Goal: Task Accomplishment & Management: Use online tool/utility

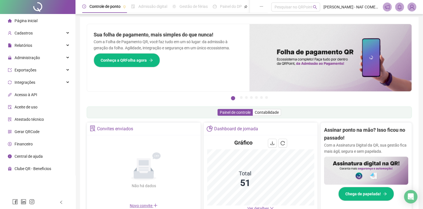
scroll to position [84, 0]
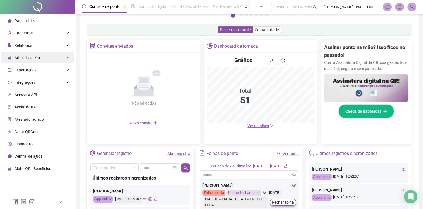
click at [30, 61] on span "Administração" at bounding box center [24, 57] width 32 height 11
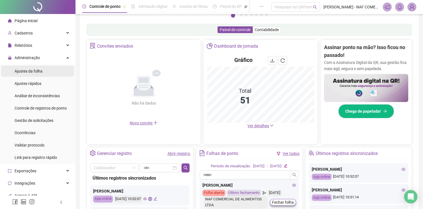
click at [32, 75] on div "Ajustes da folha" at bounding box center [29, 70] width 28 height 11
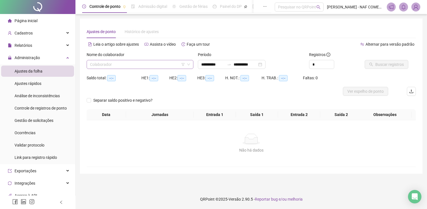
click at [106, 67] on input "search" at bounding box center [137, 64] width 95 height 8
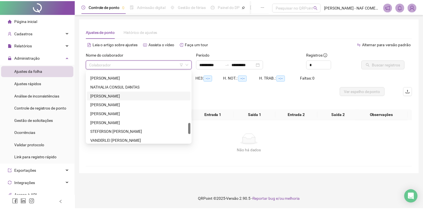
scroll to position [385, 0]
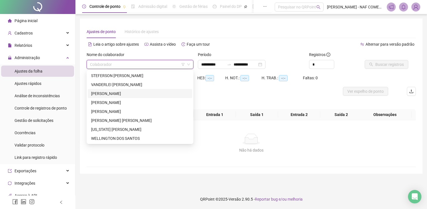
click at [136, 96] on div "[PERSON_NAME]" at bounding box center [140, 93] width 98 height 6
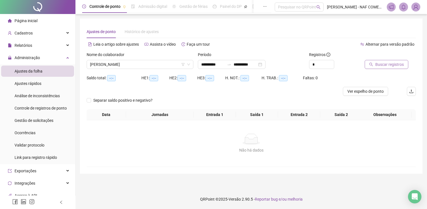
click at [392, 67] on span "Buscar registros" at bounding box center [389, 64] width 29 height 6
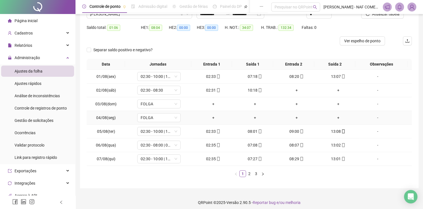
scroll to position [53, 0]
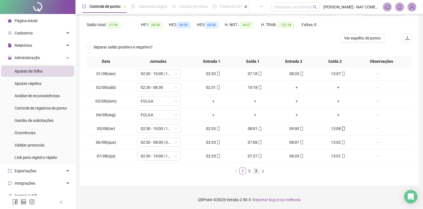
click at [255, 170] on link "3" at bounding box center [256, 170] width 6 height 6
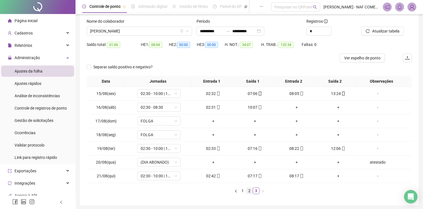
scroll to position [0, 0]
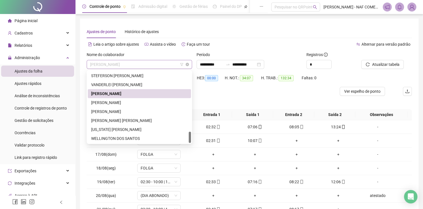
click at [140, 62] on span "[PERSON_NAME]" at bounding box center [139, 64] width 99 height 8
click at [141, 94] on div "[PERSON_NAME]" at bounding box center [139, 93] width 96 height 6
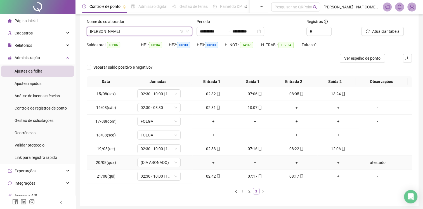
scroll to position [53, 0]
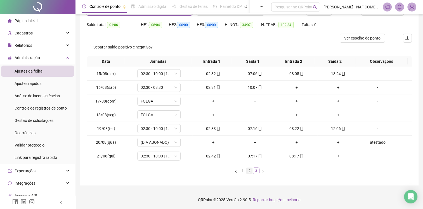
click at [250, 171] on link "2" at bounding box center [249, 170] width 6 height 6
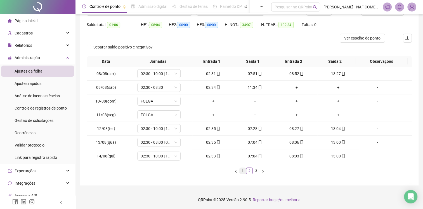
click at [243, 172] on link "1" at bounding box center [243, 170] width 6 height 6
click at [257, 171] on link "3" at bounding box center [256, 170] width 6 height 6
click at [242, 172] on link "1" at bounding box center [243, 170] width 6 height 6
click at [250, 172] on link "2" at bounding box center [249, 170] width 6 height 6
click at [257, 169] on link "3" at bounding box center [256, 170] width 6 height 6
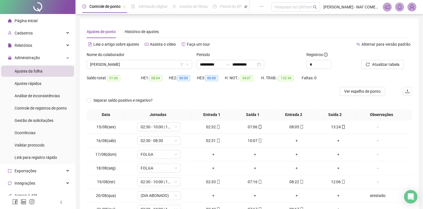
scroll to position [0, 0]
click at [139, 65] on span "[PERSON_NAME]" at bounding box center [139, 64] width 99 height 8
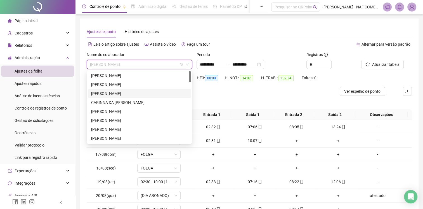
click at [142, 94] on div "[PERSON_NAME]" at bounding box center [139, 93] width 96 height 6
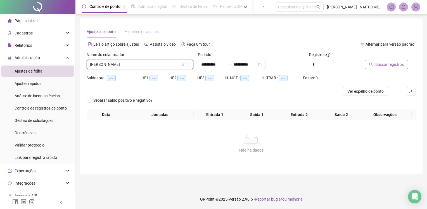
click at [394, 66] on span "Buscar registros" at bounding box center [389, 64] width 29 height 6
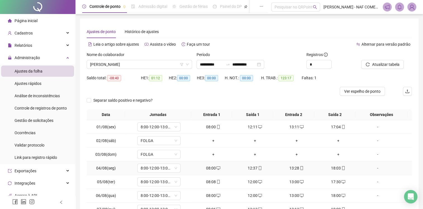
scroll to position [53, 0]
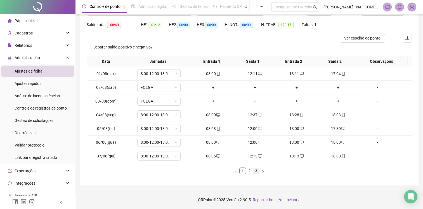
click at [256, 171] on link "3" at bounding box center [256, 170] width 6 height 6
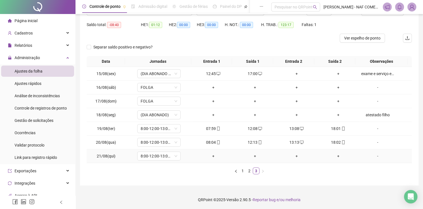
click at [210, 156] on div "+" at bounding box center [213, 156] width 37 height 6
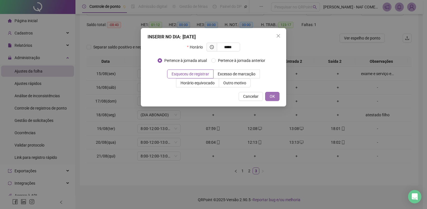
type input "*****"
click at [272, 97] on span "OK" at bounding box center [272, 96] width 5 height 6
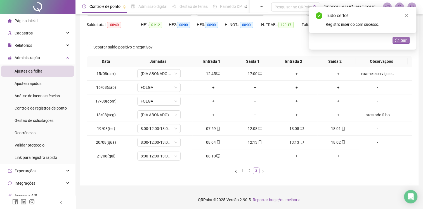
click at [404, 42] on span "Sim" at bounding box center [404, 40] width 6 height 6
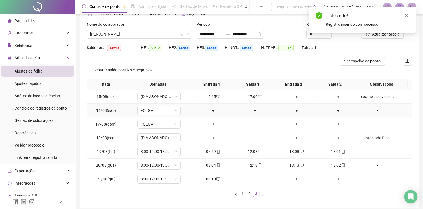
scroll to position [0, 0]
